Goal: Use online tool/utility: Utilize a website feature to perform a specific function

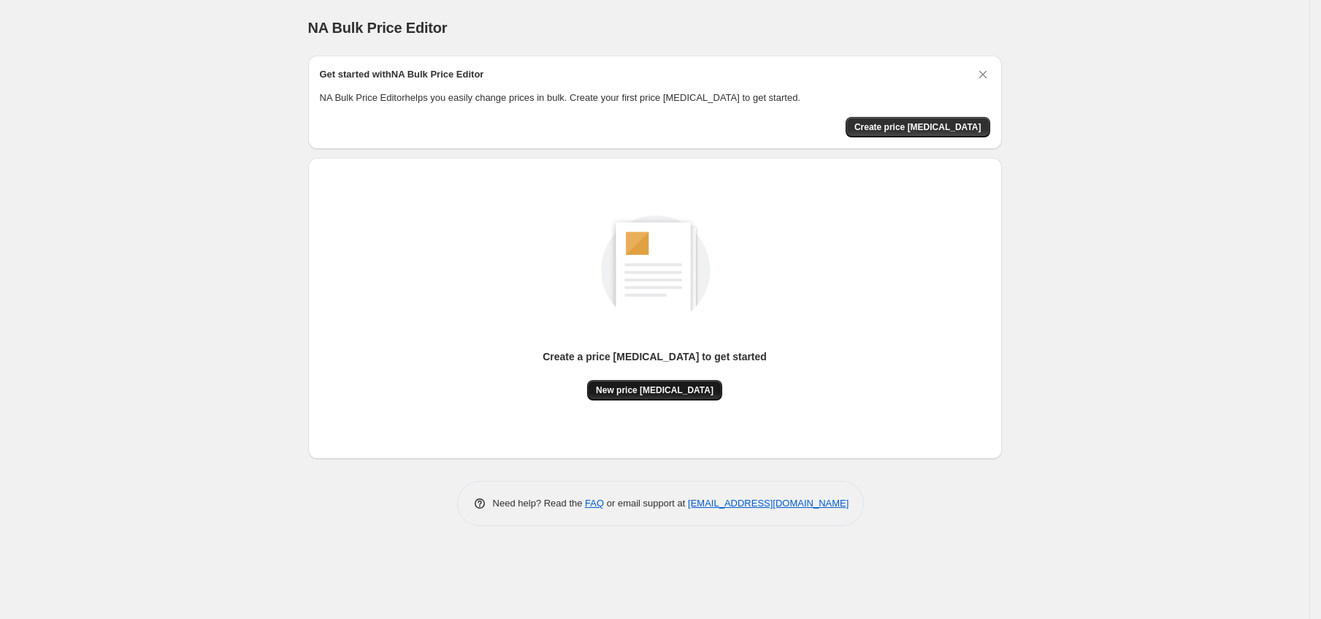
click at [643, 389] on span "New price [MEDICAL_DATA]" at bounding box center [655, 390] width 118 height 12
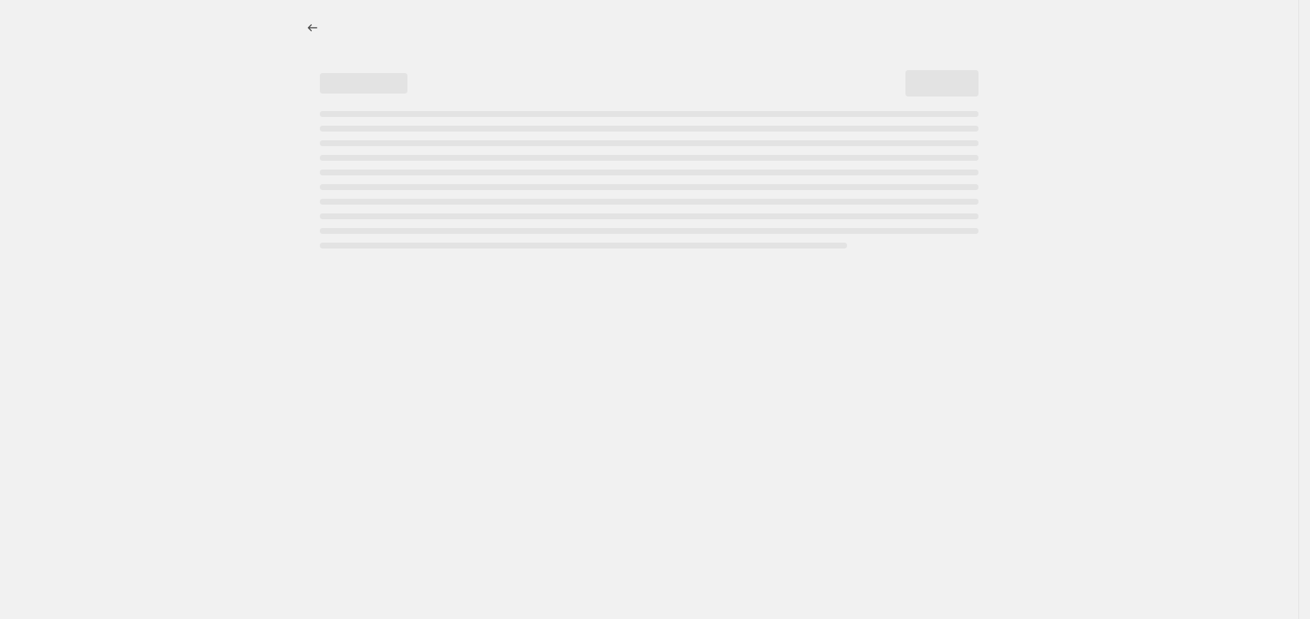
select select "percentage"
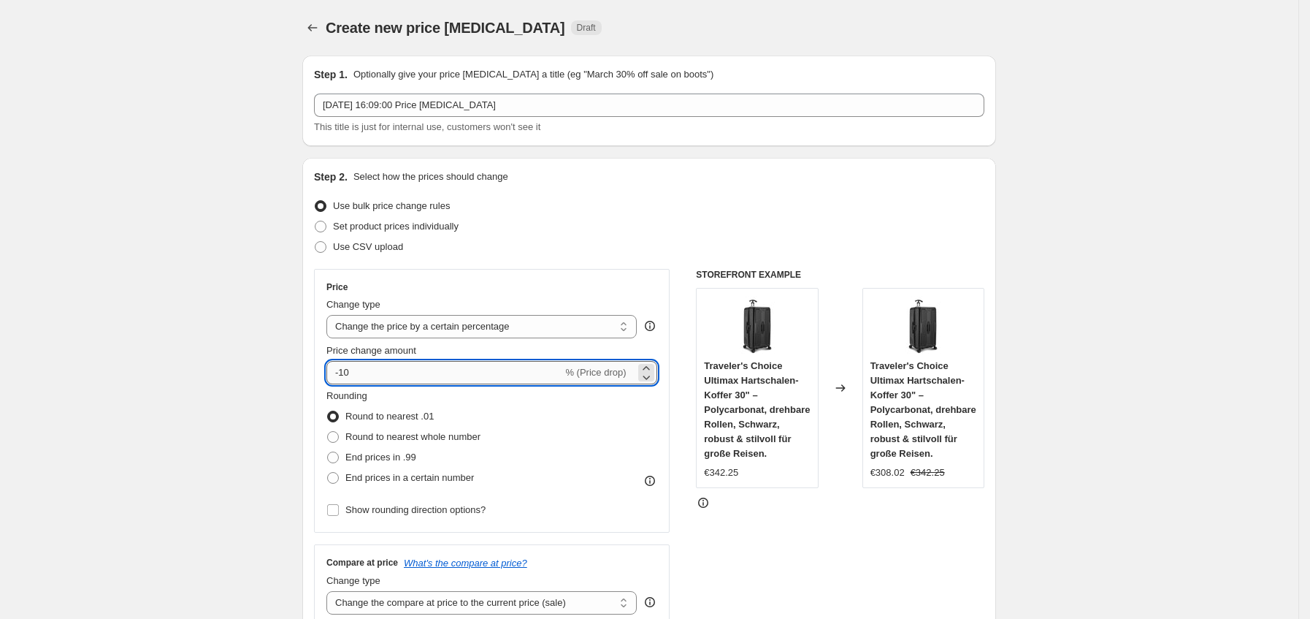
click at [421, 366] on input "-10" at bounding box center [445, 372] width 236 height 23
type input "-1"
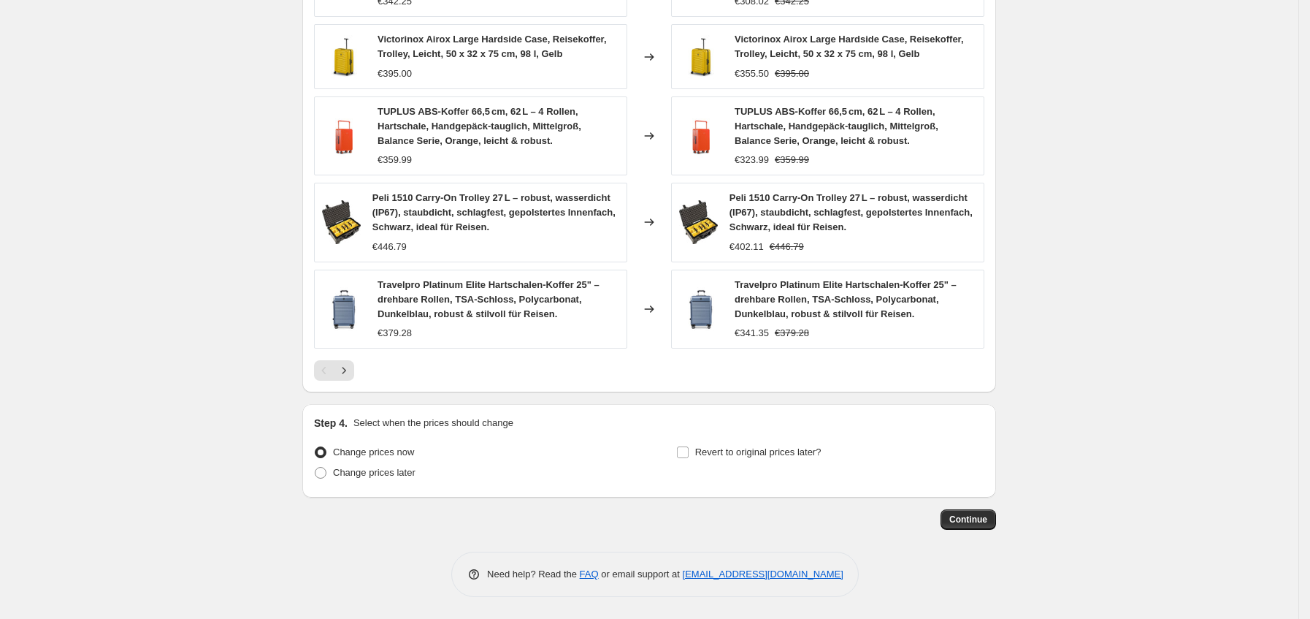
type input "-36"
click at [982, 525] on button "Continue" at bounding box center [969, 519] width 56 height 20
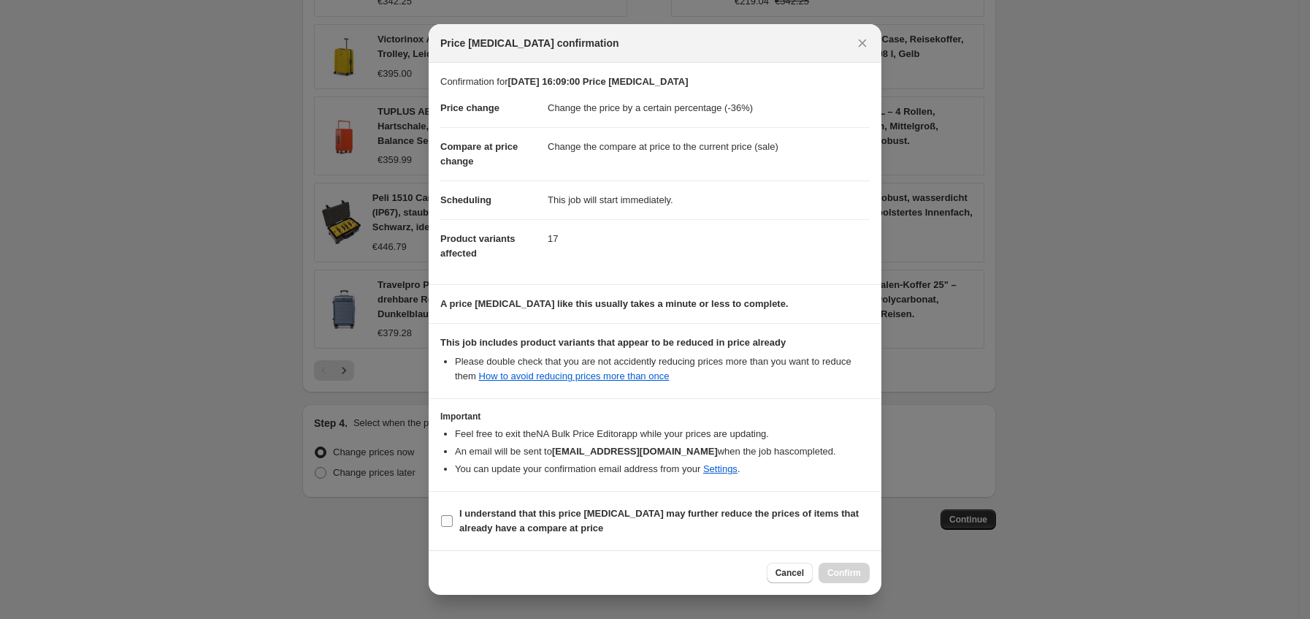
click at [522, 520] on b "I understand that this price [MEDICAL_DATA] may further reduce the prices of it…" at bounding box center [659, 521] width 400 height 26
drag, startPoint x: 516, startPoint y: 532, endPoint x: 560, endPoint y: 535, distance: 43.9
click at [518, 533] on b "I understand that this price [MEDICAL_DATA] may further reduce the prices of it…" at bounding box center [659, 521] width 400 height 26
click at [527, 535] on span "I understand that this price [MEDICAL_DATA] may further reduce the prices of it…" at bounding box center [664, 520] width 411 height 29
click at [453, 527] on input "I understand that this price [MEDICAL_DATA] may further reduce the prices of it…" at bounding box center [447, 521] width 12 height 12
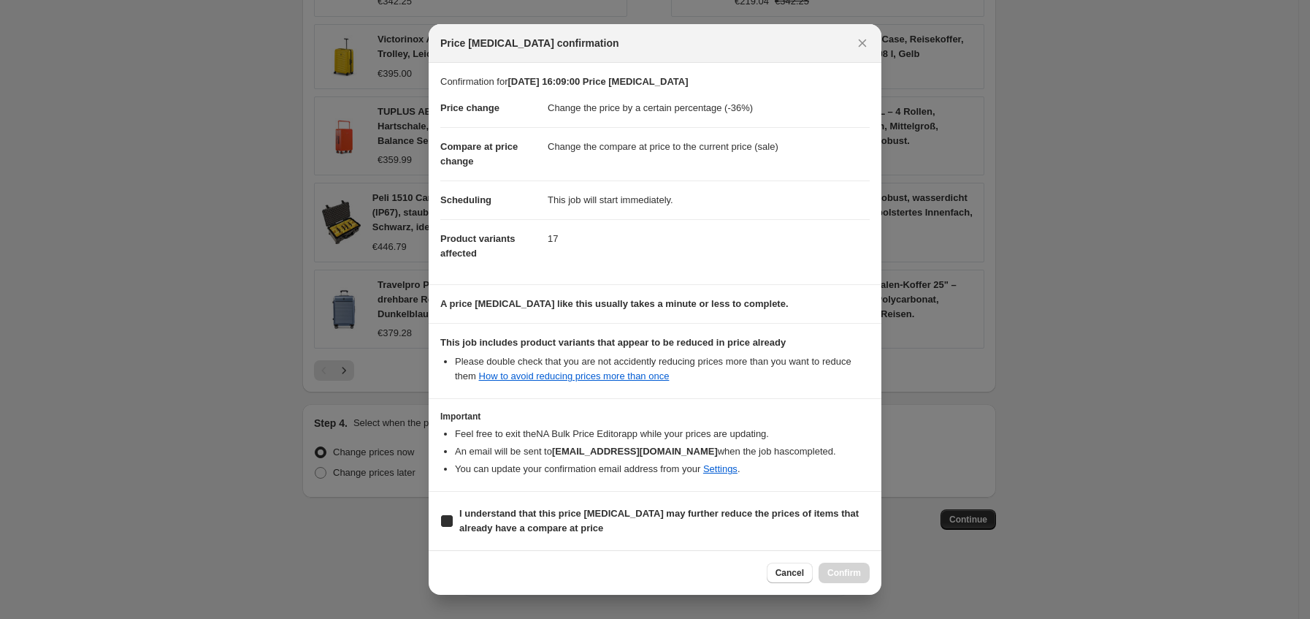
checkbox input "true"
click at [849, 565] on button "Confirm" at bounding box center [844, 572] width 51 height 20
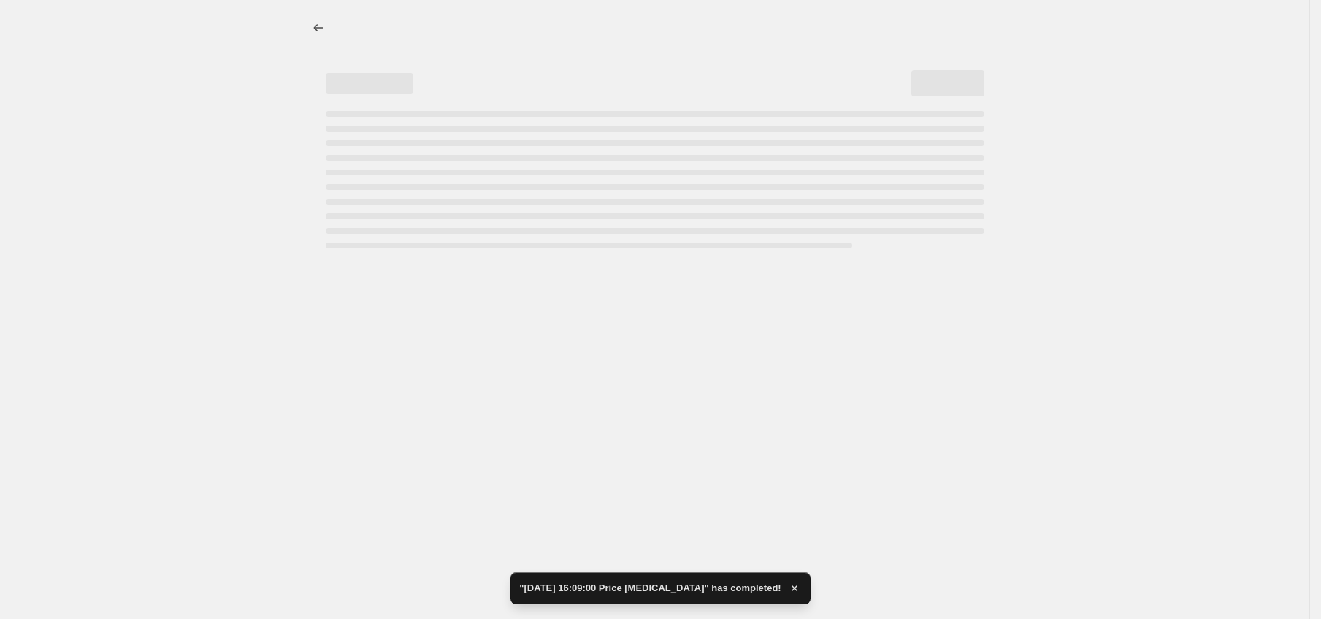
select select "percentage"
